Goal: Information Seeking & Learning: Find specific fact

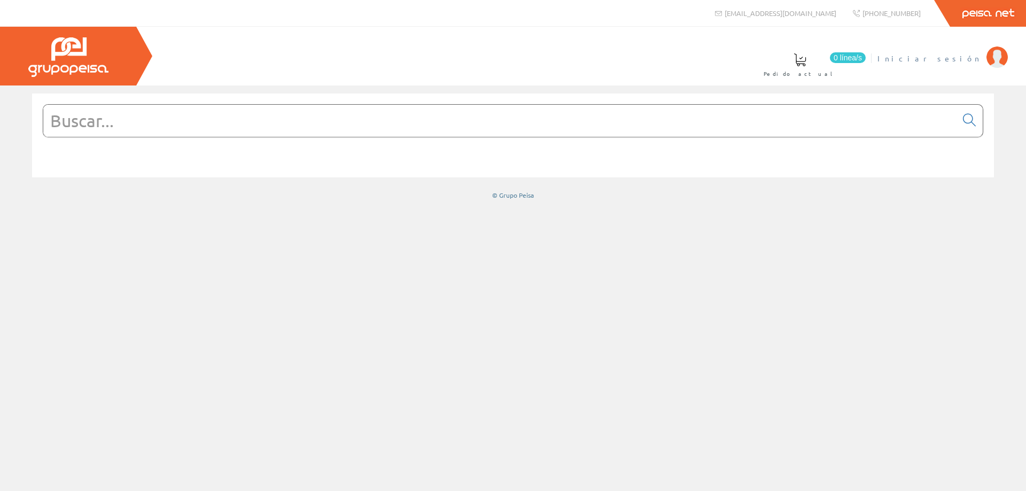
click at [962, 56] on span "Iniciar sesión" at bounding box center [929, 58] width 104 height 11
click at [586, 131] on input "text" at bounding box center [499, 121] width 913 height 32
paste input "KSSCB2"
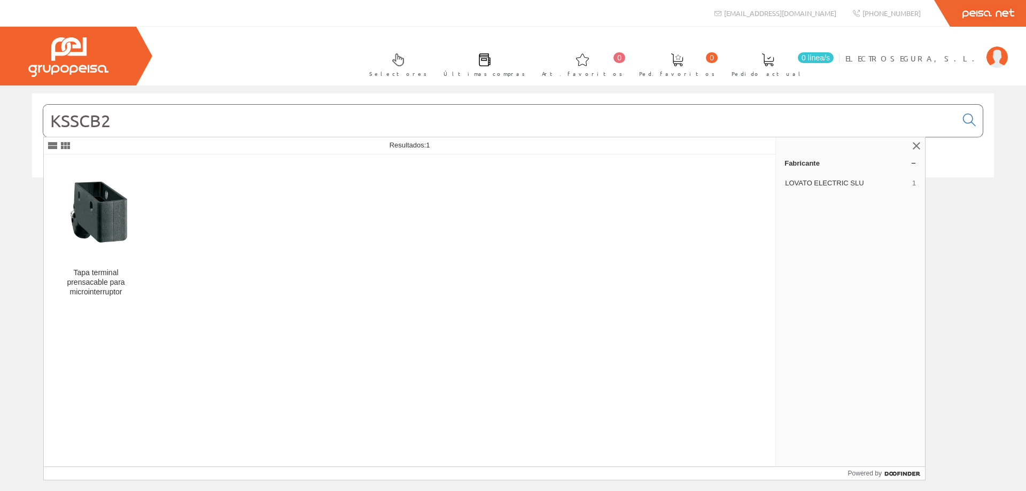
type input "KSSCB2"
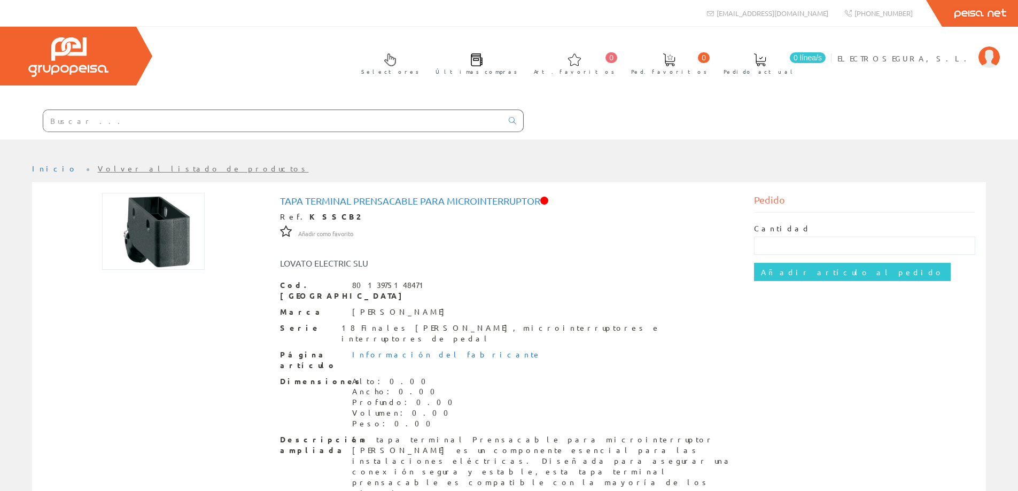
click at [180, 123] on input "text" at bounding box center [272, 120] width 459 height 21
paste input "60512100"
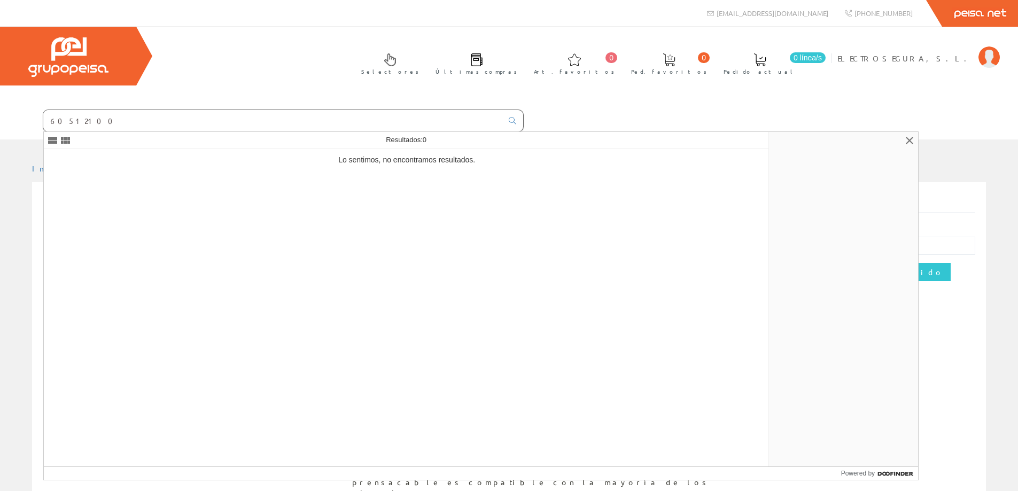
type input "60512100"
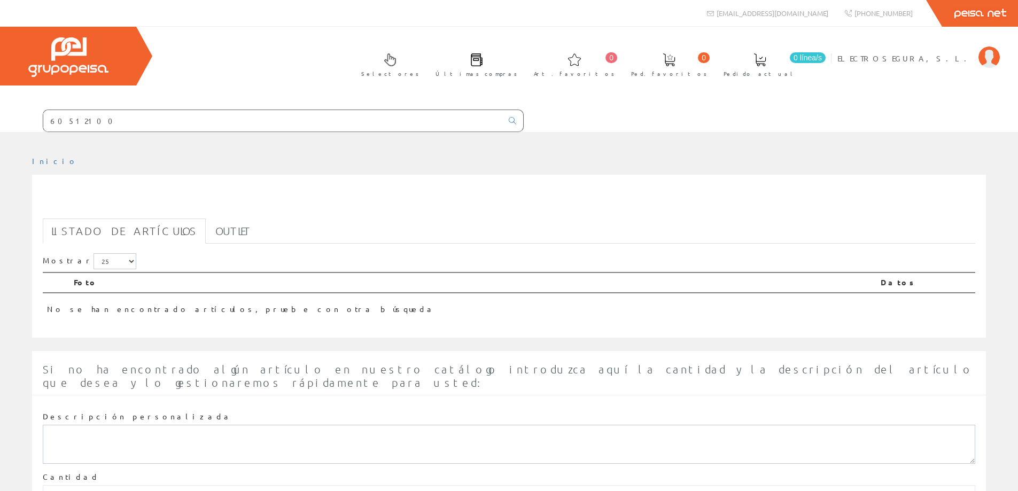
drag, startPoint x: 103, startPoint y: 121, endPoint x: 0, endPoint y: 120, distance: 103.1
click at [0, 120] on form "60512100" at bounding box center [262, 121] width 524 height 22
paste input "4010061"
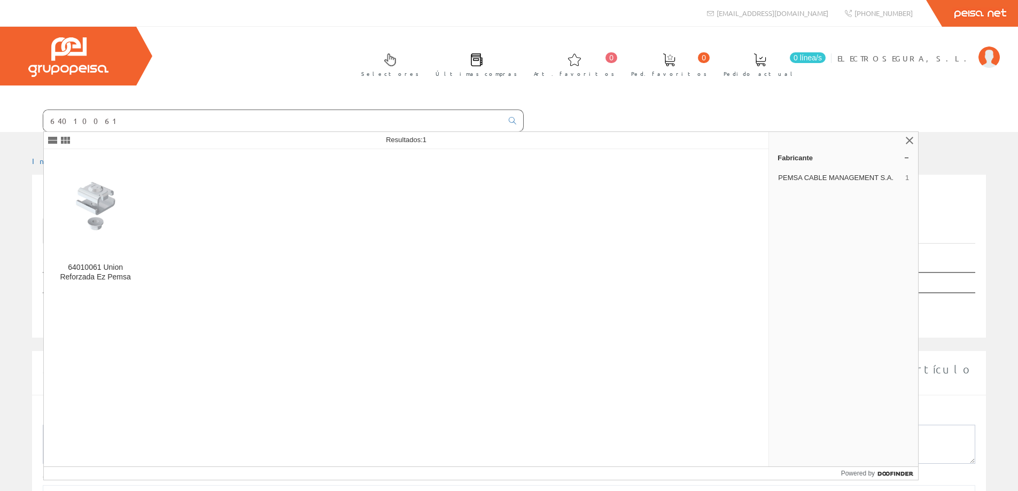
type input "64010061"
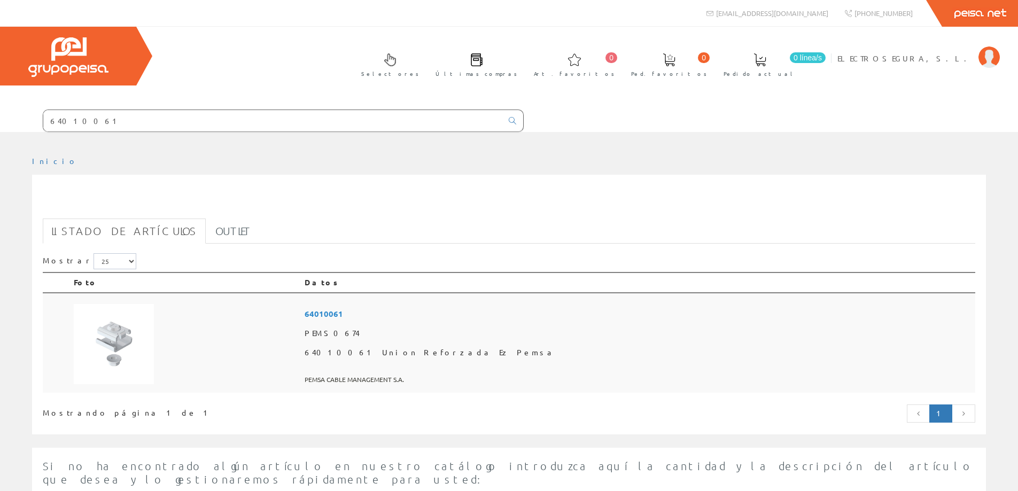
click at [435, 313] on span "64010061" at bounding box center [638, 314] width 666 height 20
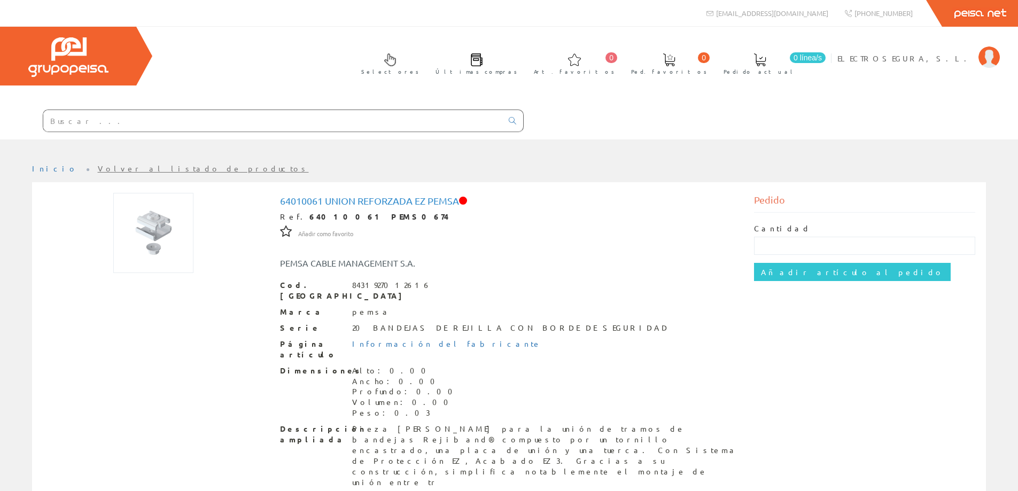
click at [147, 121] on input "text" at bounding box center [272, 120] width 459 height 21
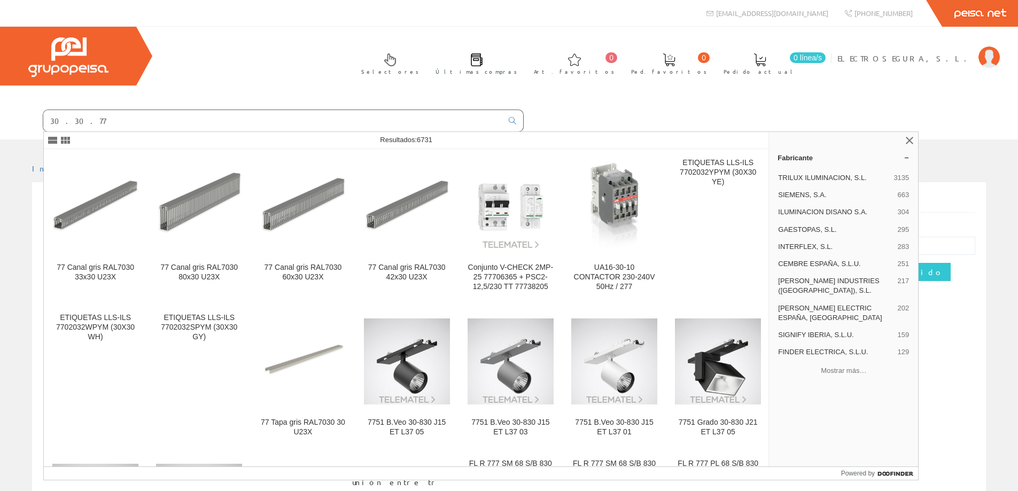
type input "30.30.77"
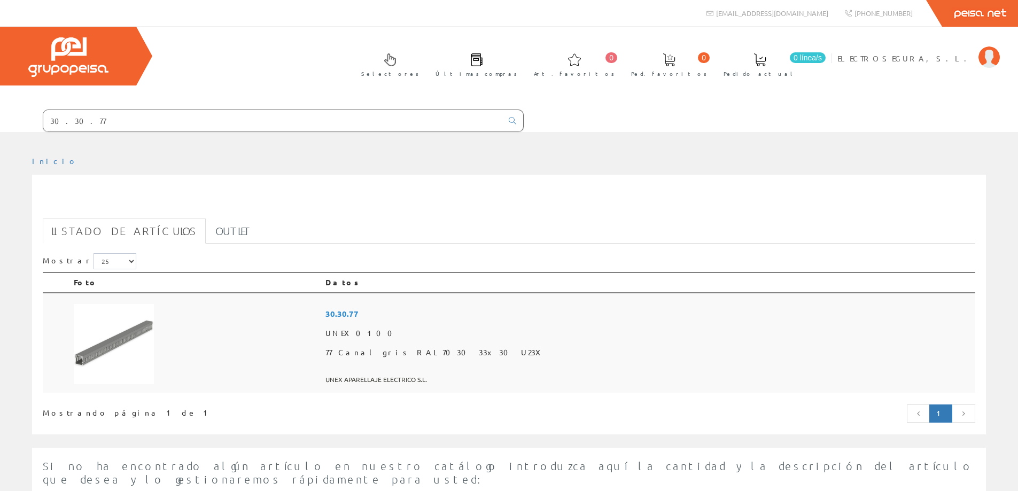
click at [463, 314] on span "30.30.77" at bounding box center [647, 314] width 645 height 20
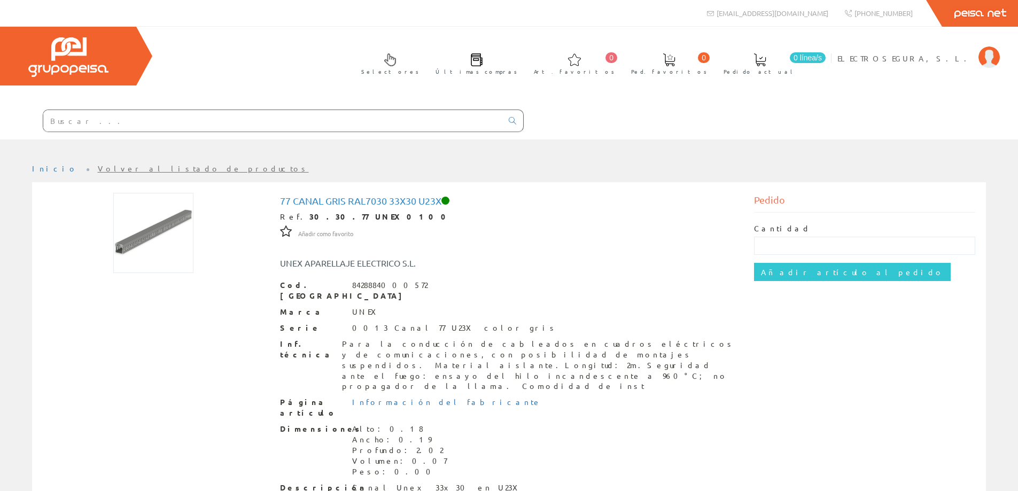
click at [219, 123] on input "text" at bounding box center [272, 120] width 459 height 21
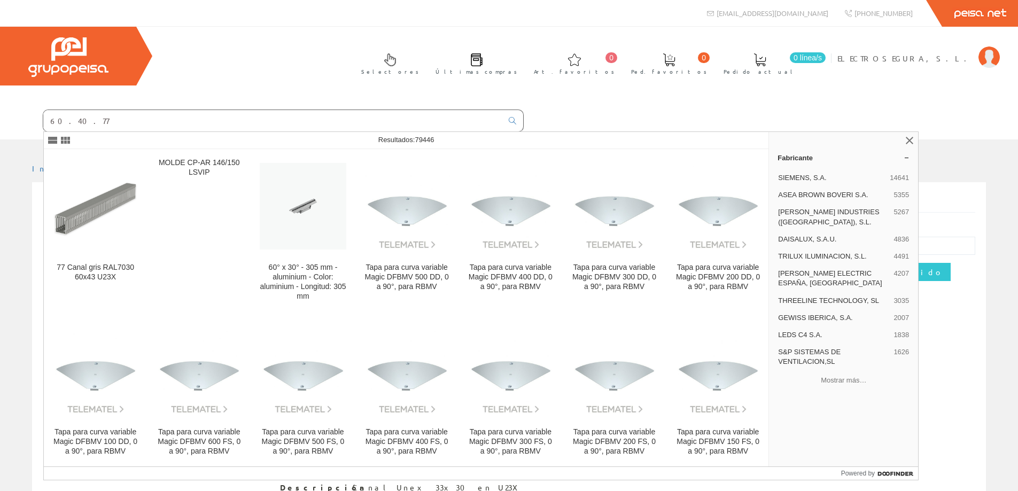
type input "60.40.77"
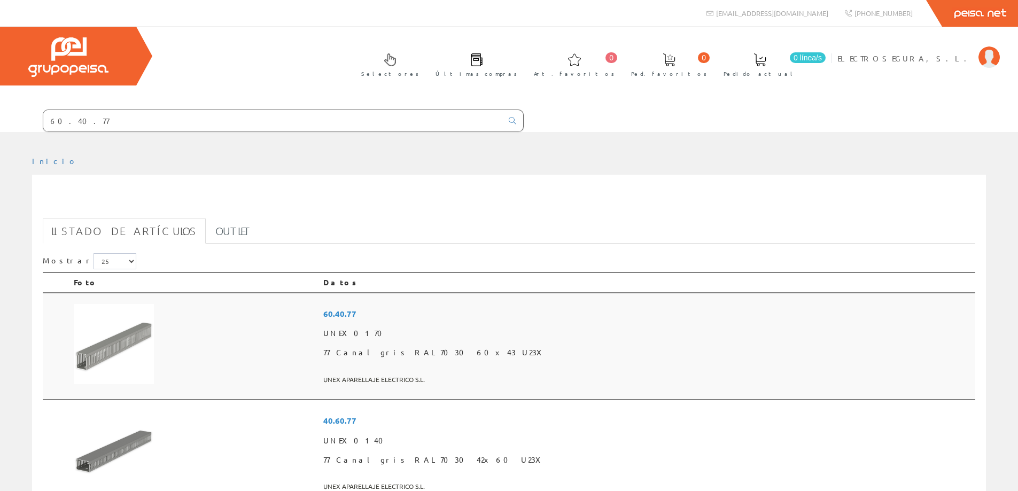
click at [461, 311] on span "60.40.77" at bounding box center [647, 314] width 648 height 20
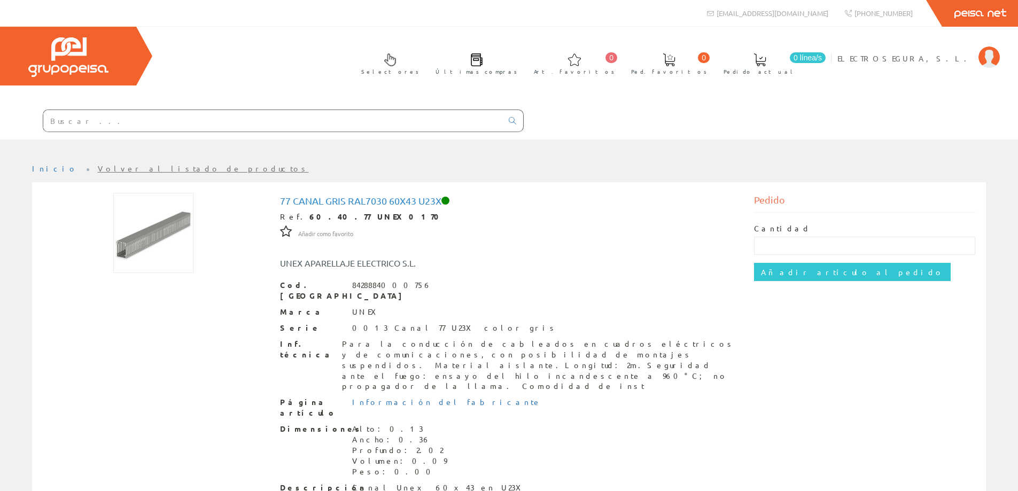
click at [177, 120] on input "text" at bounding box center [272, 120] width 459 height 21
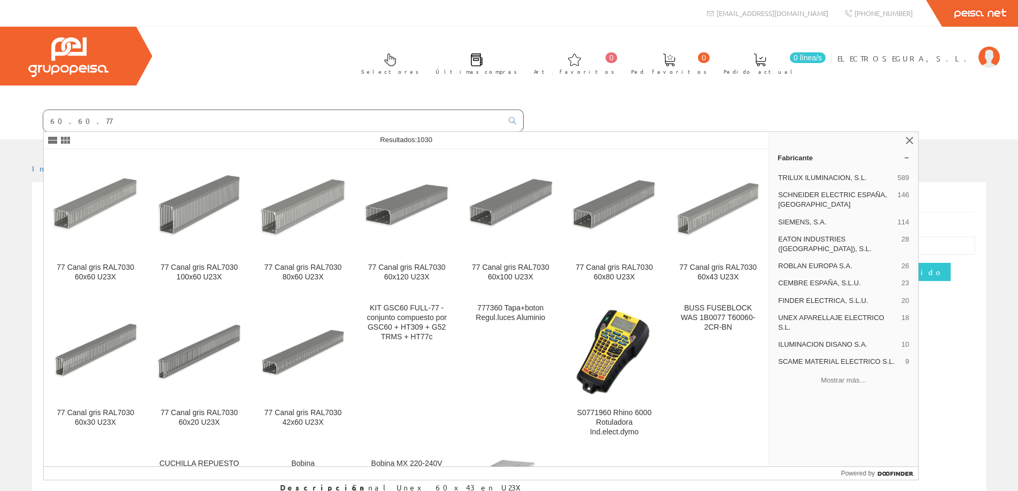
type input "60.60.77"
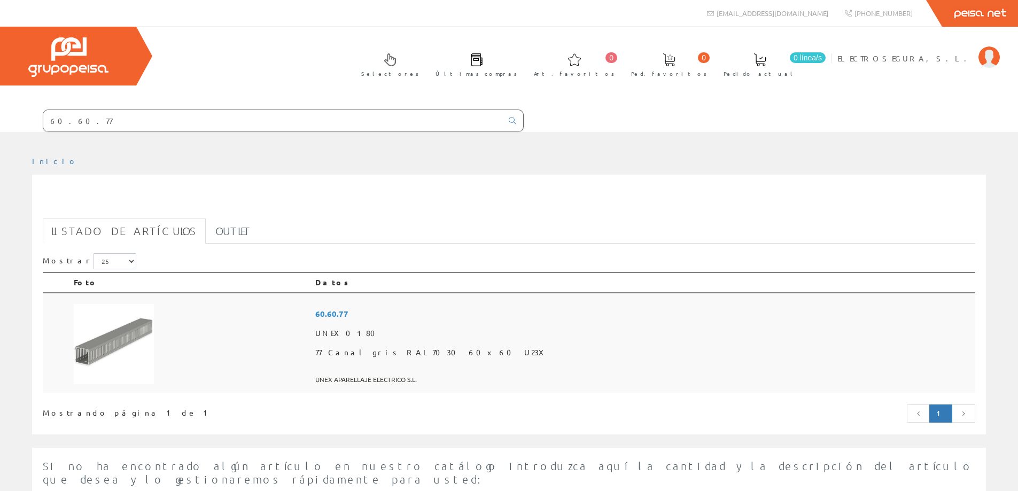
click at [461, 308] on span "60.60.77" at bounding box center [643, 314] width 656 height 20
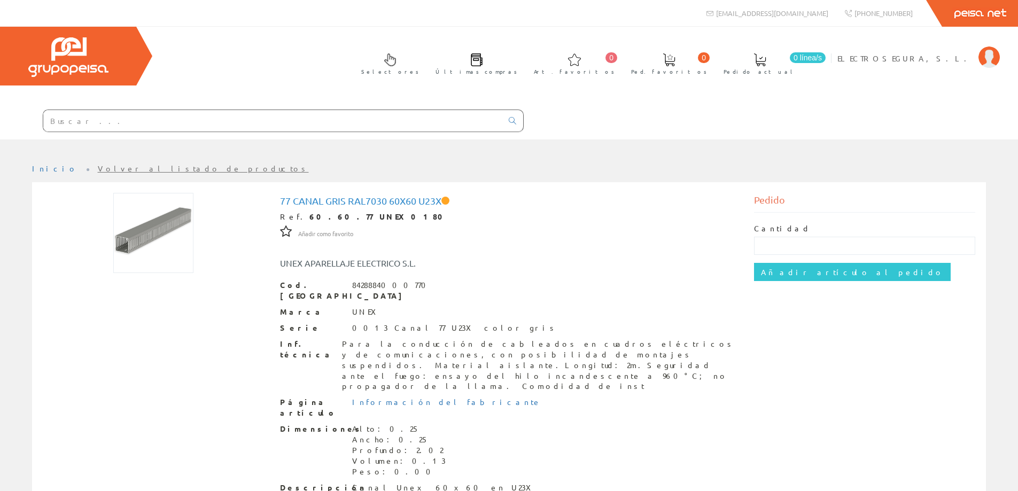
click at [151, 118] on input "text" at bounding box center [272, 120] width 459 height 21
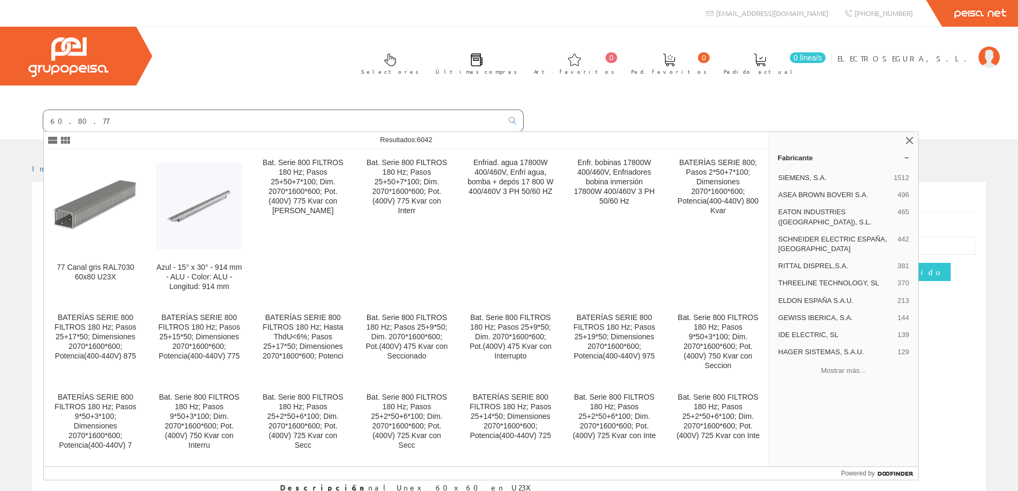
type input "60.80.77"
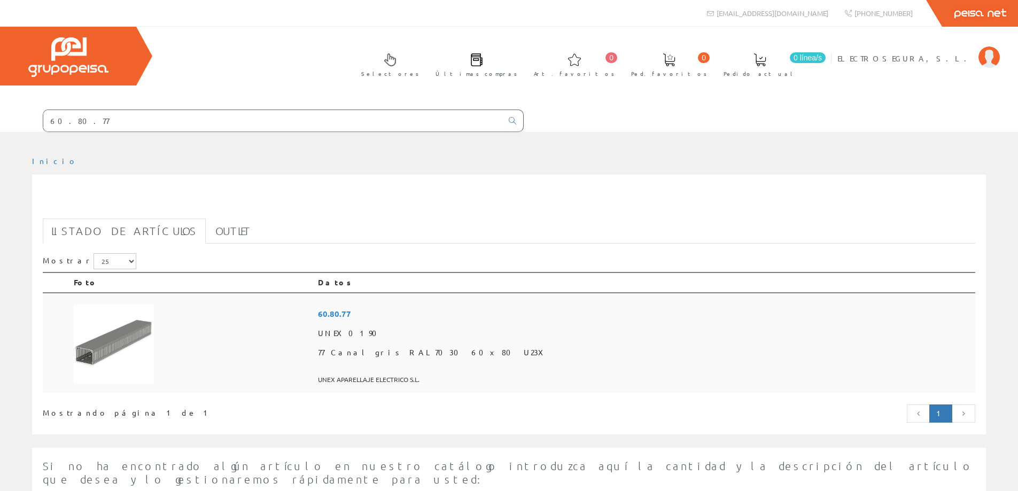
click at [468, 315] on span "60.80.77" at bounding box center [644, 314] width 653 height 20
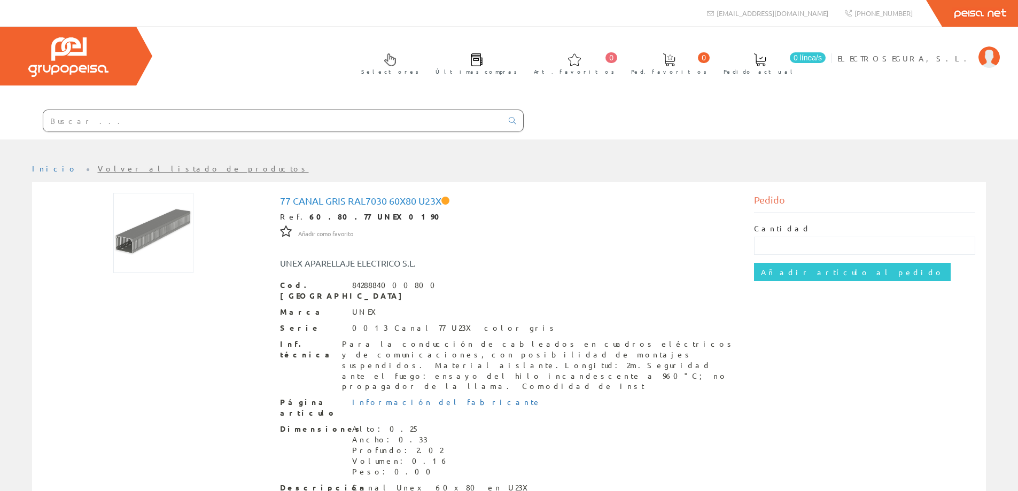
click at [212, 123] on input "text" at bounding box center [272, 120] width 459 height 21
click at [124, 128] on input "text" at bounding box center [272, 120] width 459 height 21
paste input "240B12TKS"
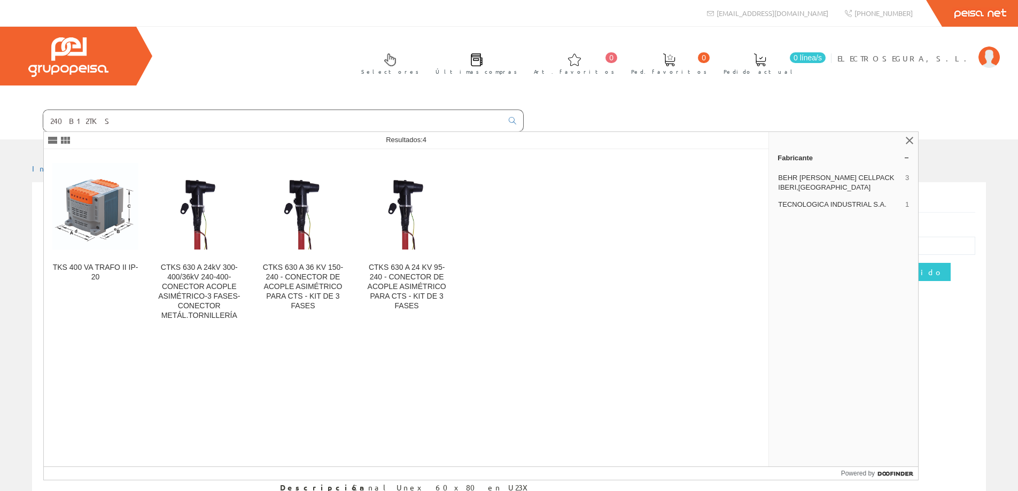
type input "240B12TKS"
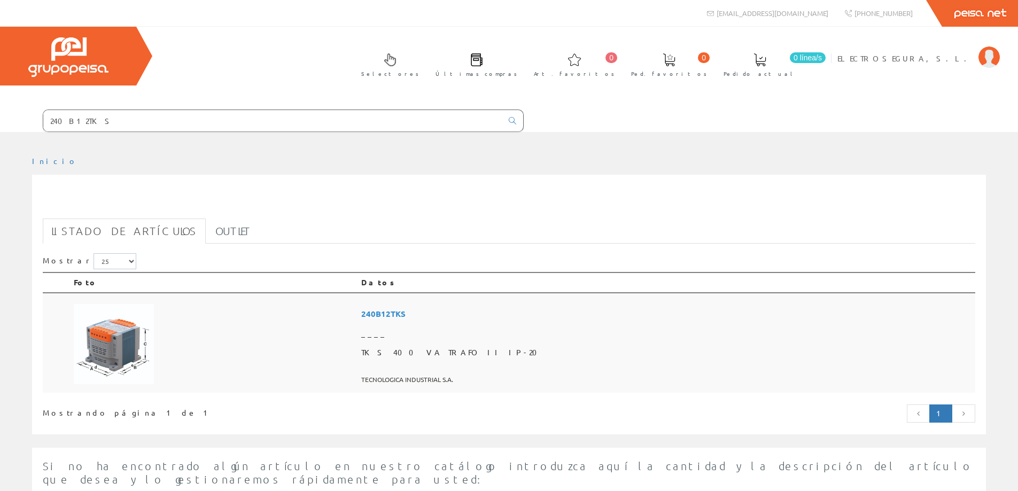
click at [519, 312] on span "240B12TKS" at bounding box center [666, 314] width 610 height 20
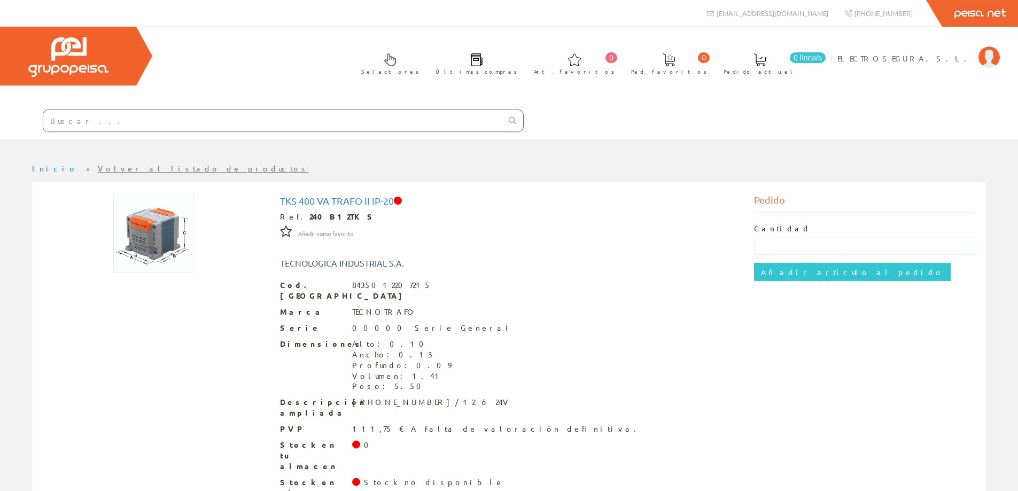
click at [88, 127] on input "text" at bounding box center [272, 120] width 459 height 21
click at [71, 122] on input "text" at bounding box center [272, 120] width 459 height 21
paste input "225B14TKS"
type input "225B14TKS"
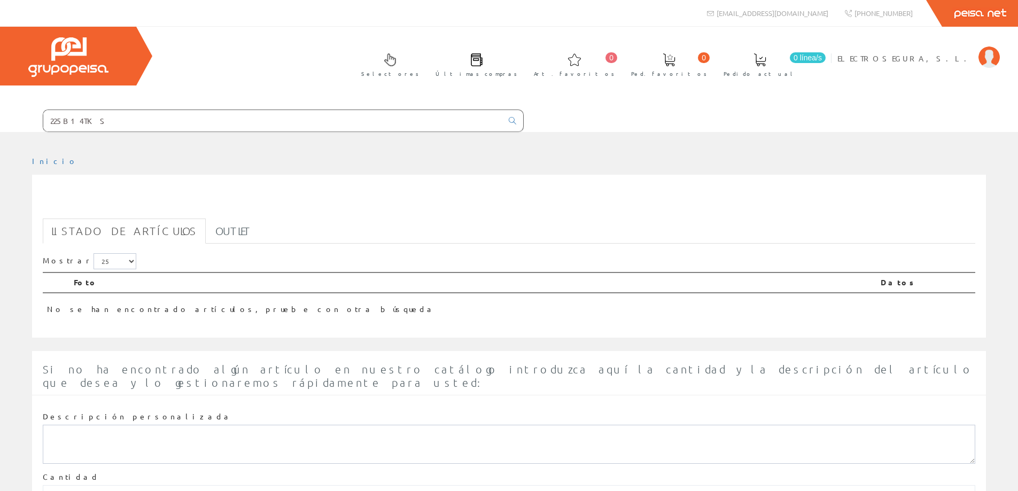
drag, startPoint x: 64, startPoint y: 116, endPoint x: 0, endPoint y: 116, distance: 63.6
click at [0, 116] on form "225B14TKS" at bounding box center [262, 121] width 524 height 22
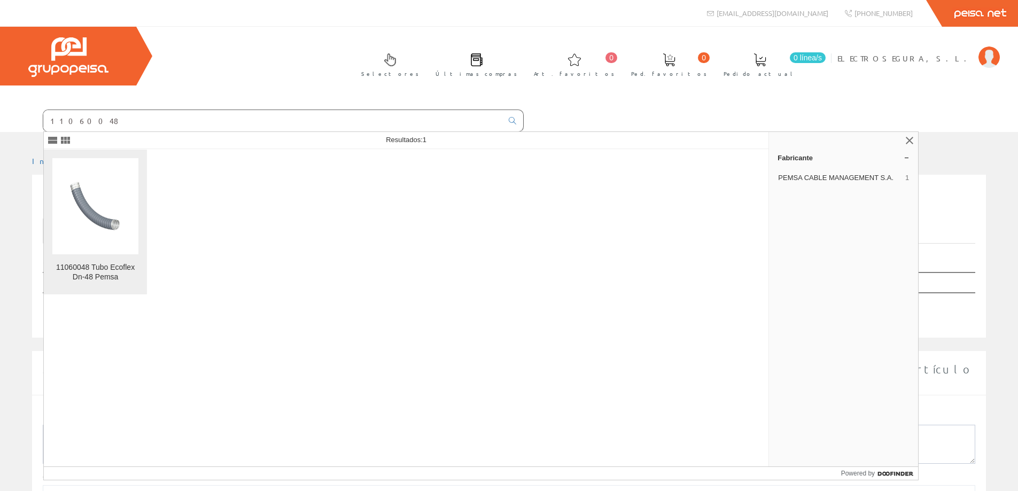
type input "11060048"
click at [79, 201] on img at bounding box center [95, 206] width 86 height 86
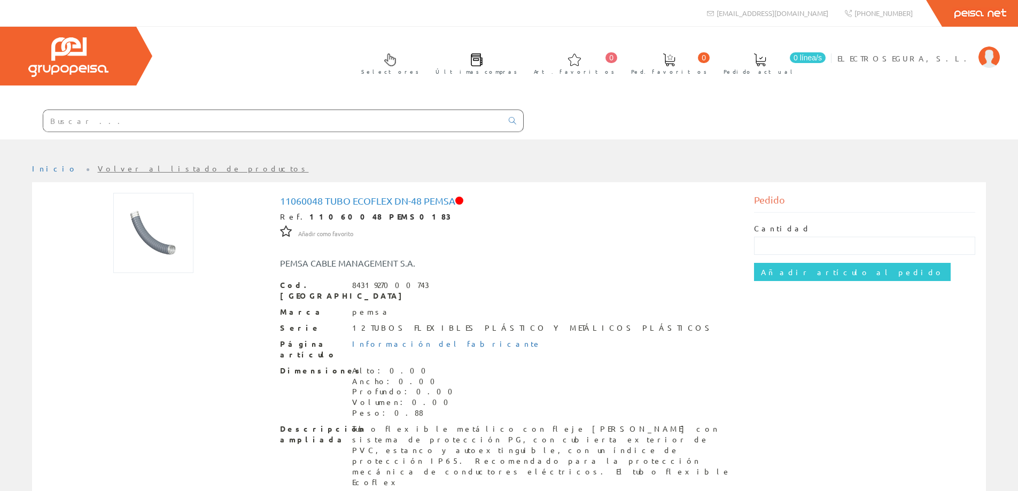
click at [207, 116] on input "text" at bounding box center [272, 120] width 459 height 21
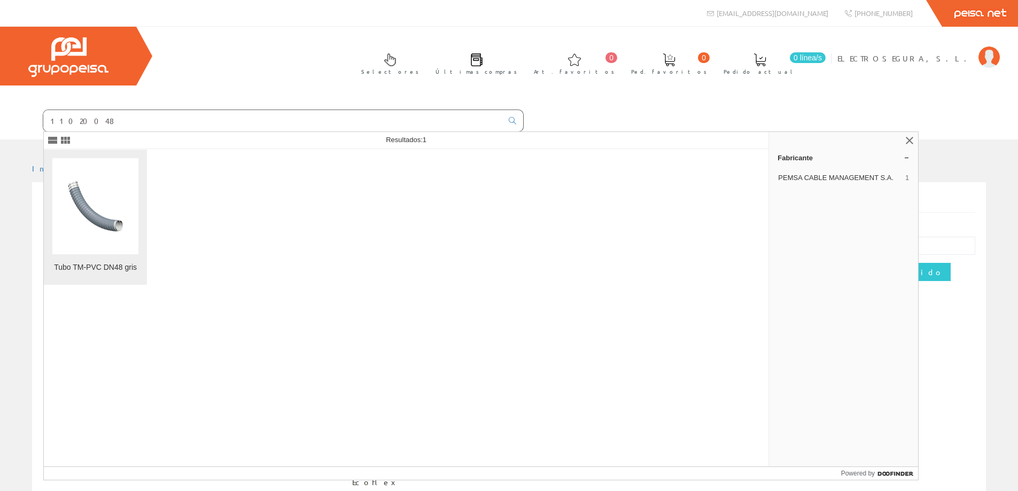
type input "11020048"
click at [118, 225] on img at bounding box center [95, 206] width 86 height 86
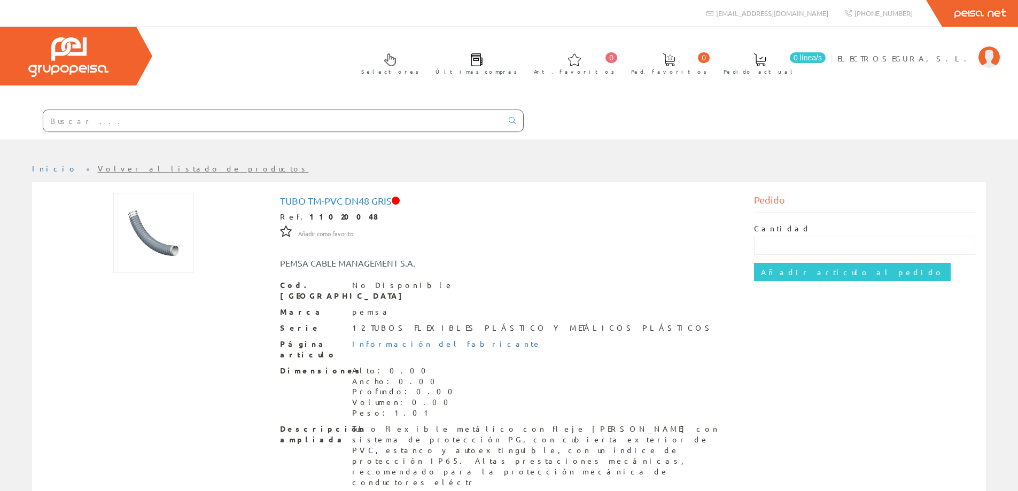
click at [97, 121] on input "text" at bounding box center [272, 120] width 459 height 21
paste input "37021630"
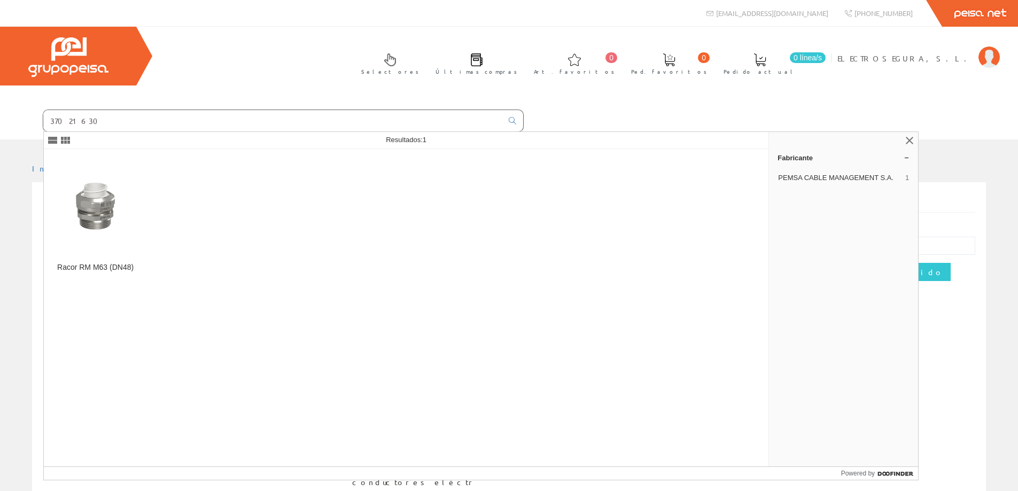
type input "37021630"
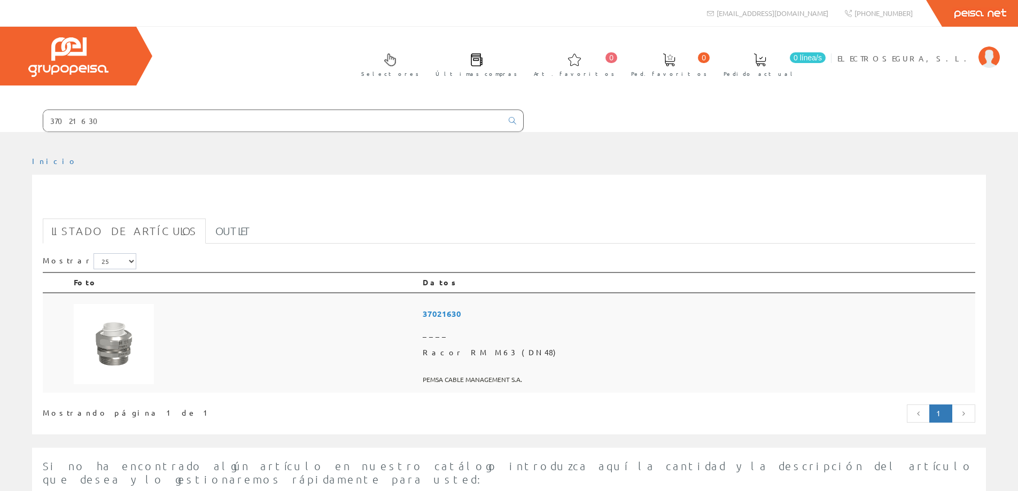
click at [497, 313] on span "37021630" at bounding box center [697, 314] width 548 height 20
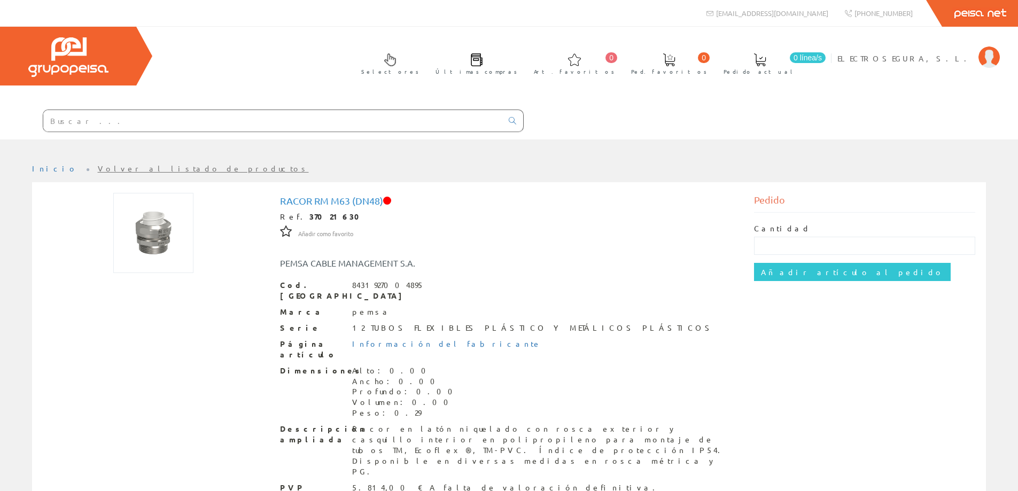
click at [361, 482] on div "5.814,00 € A falta de valoración definitiva." at bounding box center [506, 487] width 309 height 11
